Goal: Find specific page/section: Find specific page/section

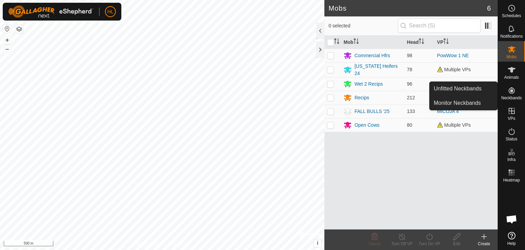
click at [512, 93] on icon at bounding box center [512, 90] width 8 height 8
click at [470, 93] on link "Unfitted Neckbands" at bounding box center [464, 89] width 68 height 14
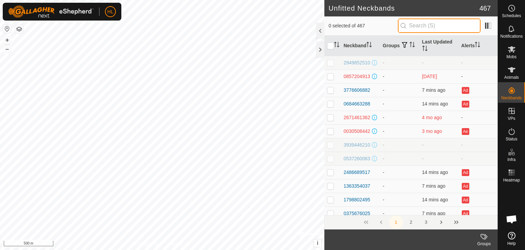
click at [424, 27] on input "text" at bounding box center [439, 25] width 83 height 14
type input "3107"
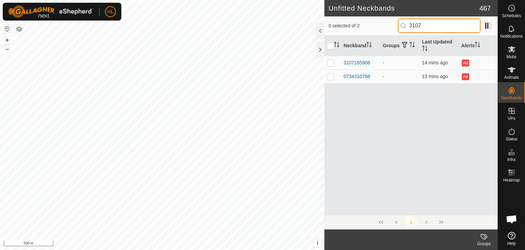
drag, startPoint x: 431, startPoint y: 25, endPoint x: 398, endPoint y: 24, distance: 32.9
click at [398, 24] on div "0 selected of 2 3107" at bounding box center [411, 25] width 165 height 14
type input "1"
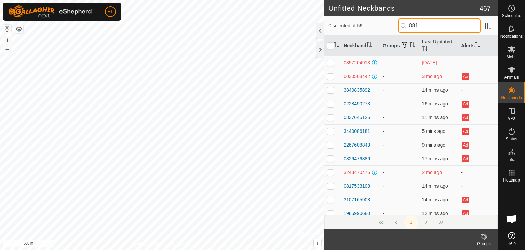
type input "0817"
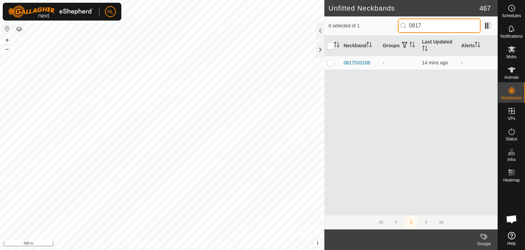
drag, startPoint x: 425, startPoint y: 30, endPoint x: 409, endPoint y: 25, distance: 17.1
click at [409, 25] on input "0817" at bounding box center [439, 25] width 83 height 14
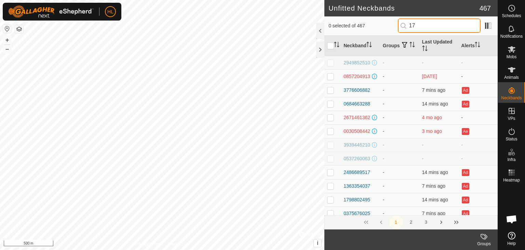
type input "179"
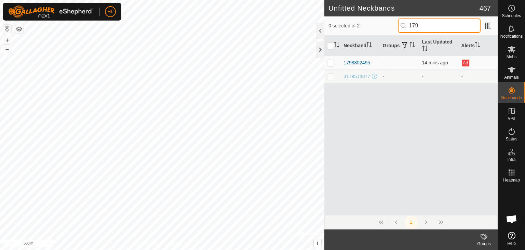
drag, startPoint x: 423, startPoint y: 26, endPoint x: 410, endPoint y: 25, distance: 13.7
click at [410, 25] on input "179" at bounding box center [439, 25] width 83 height 14
type input "0684"
drag, startPoint x: 432, startPoint y: 29, endPoint x: 408, endPoint y: 29, distance: 24.3
click at [408, 29] on input "0684" at bounding box center [439, 25] width 83 height 14
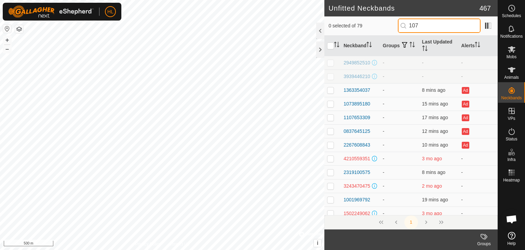
type input "1073"
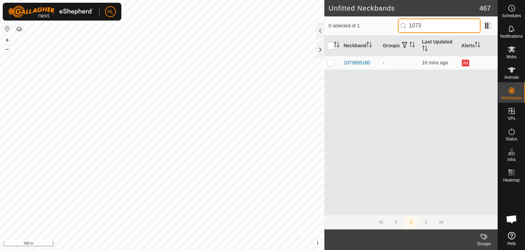
drag, startPoint x: 425, startPoint y: 25, endPoint x: 399, endPoint y: 22, distance: 26.2
click at [399, 22] on div "0 selected of 1 1073" at bounding box center [411, 25] width 165 height 14
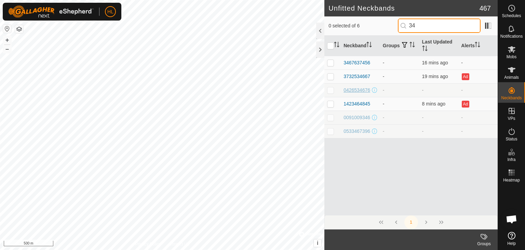
type input "3"
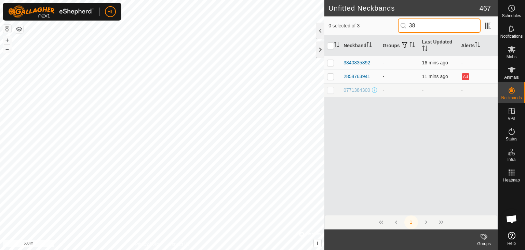
type input "3"
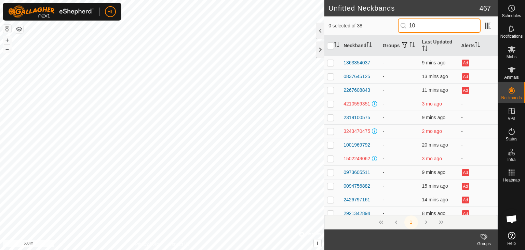
type input "1"
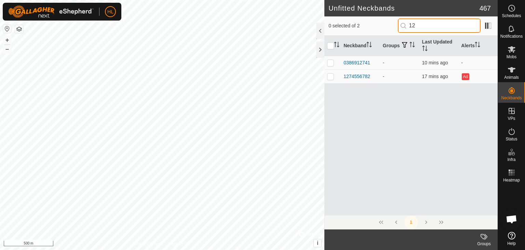
type input "1"
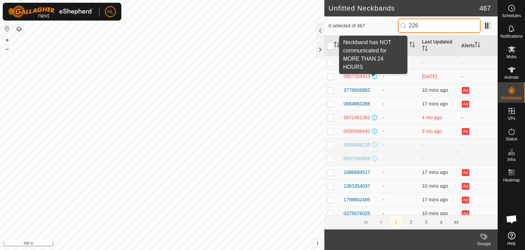
type input "2263"
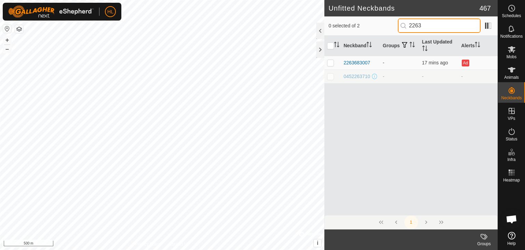
drag, startPoint x: 436, startPoint y: 24, endPoint x: 407, endPoint y: 24, distance: 29.1
click at [407, 24] on p-iconfield "2263" at bounding box center [439, 25] width 83 height 14
